Goal: Find specific page/section: Find specific page/section

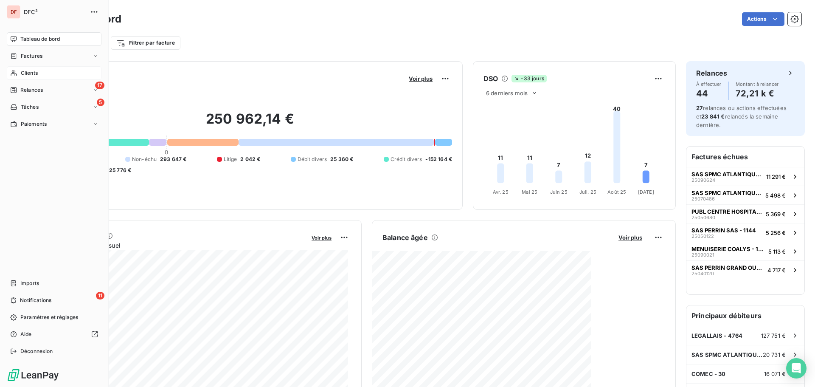
click at [34, 72] on span "Clients" at bounding box center [29, 73] width 17 height 8
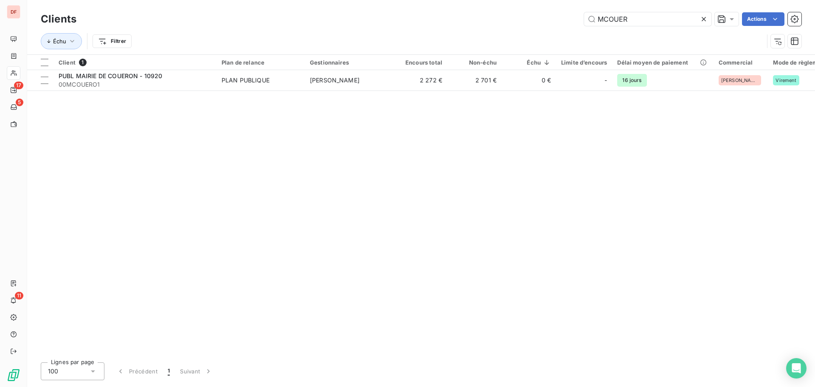
drag, startPoint x: 663, startPoint y: 19, endPoint x: 487, endPoint y: 20, distance: 176.6
click at [487, 20] on div "MCOUER Actions" at bounding box center [444, 19] width 715 height 14
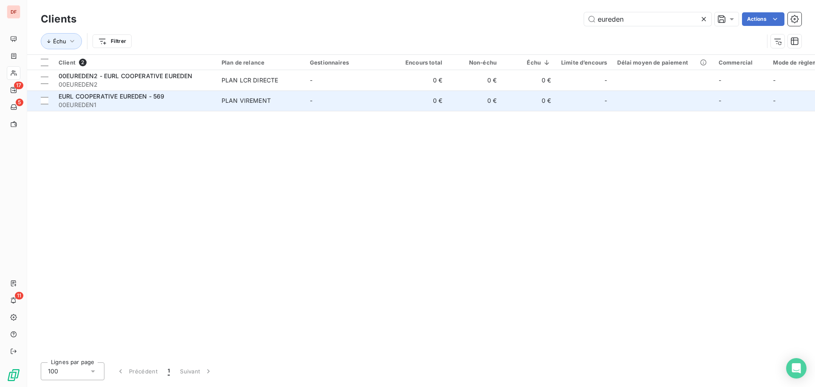
type input "eureden"
click at [316, 97] on td "-" at bounding box center [349, 100] width 88 height 20
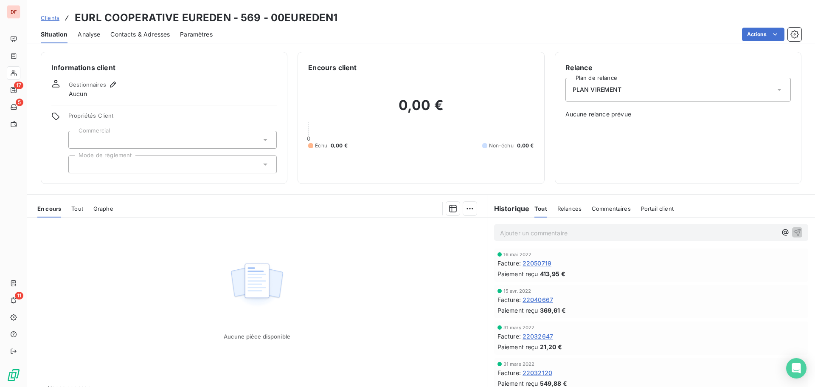
scroll to position [1214, 0]
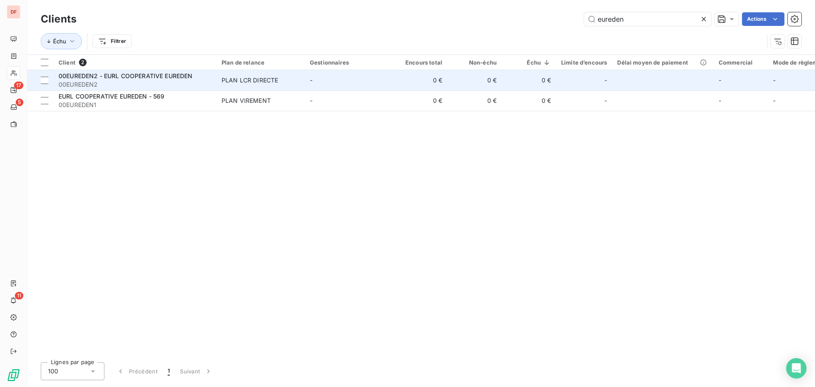
click at [311, 84] on td "-" at bounding box center [349, 80] width 88 height 20
